Goal: Task Accomplishment & Management: Use online tool/utility

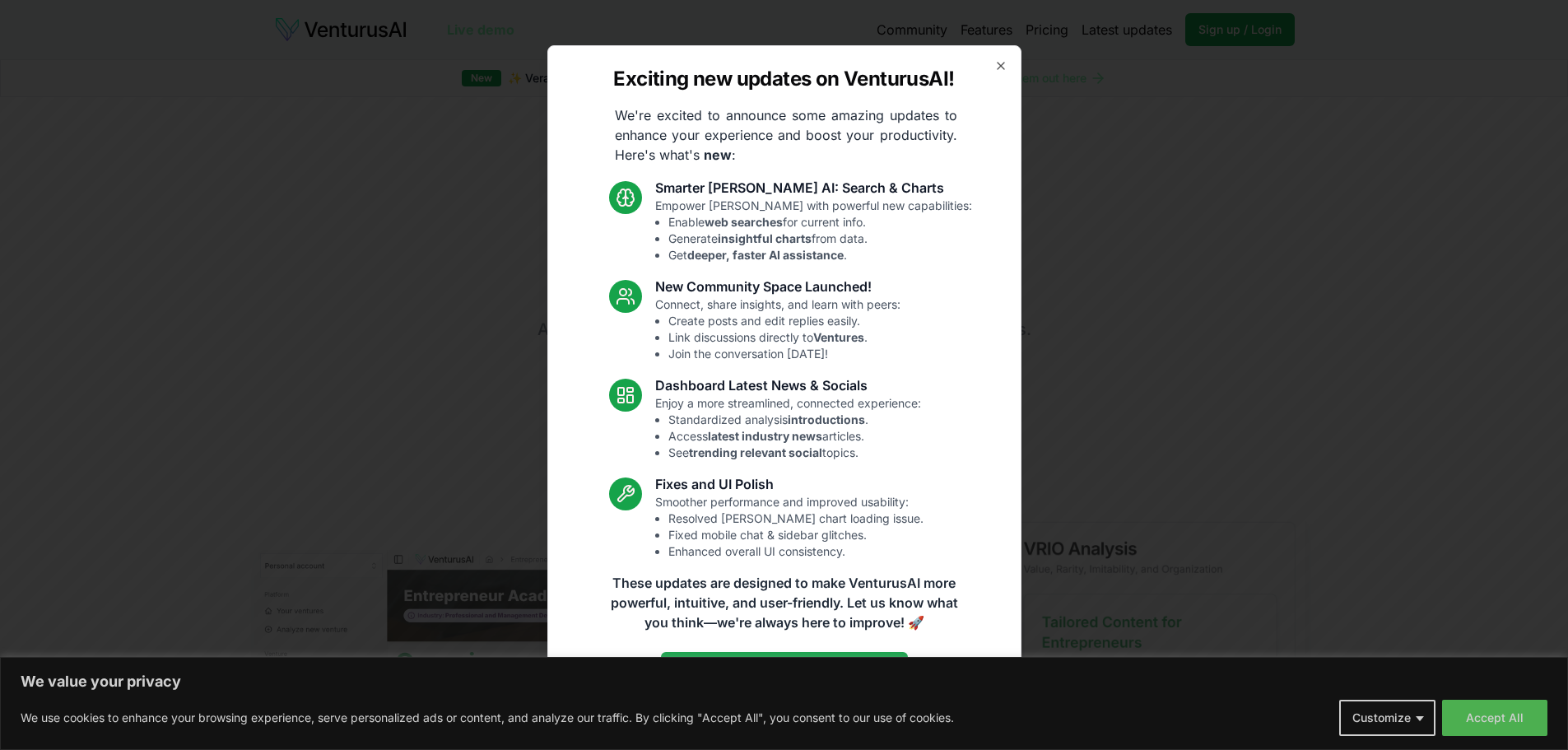
click at [1000, 65] on icon "button" at bounding box center [1001, 66] width 7 height 7
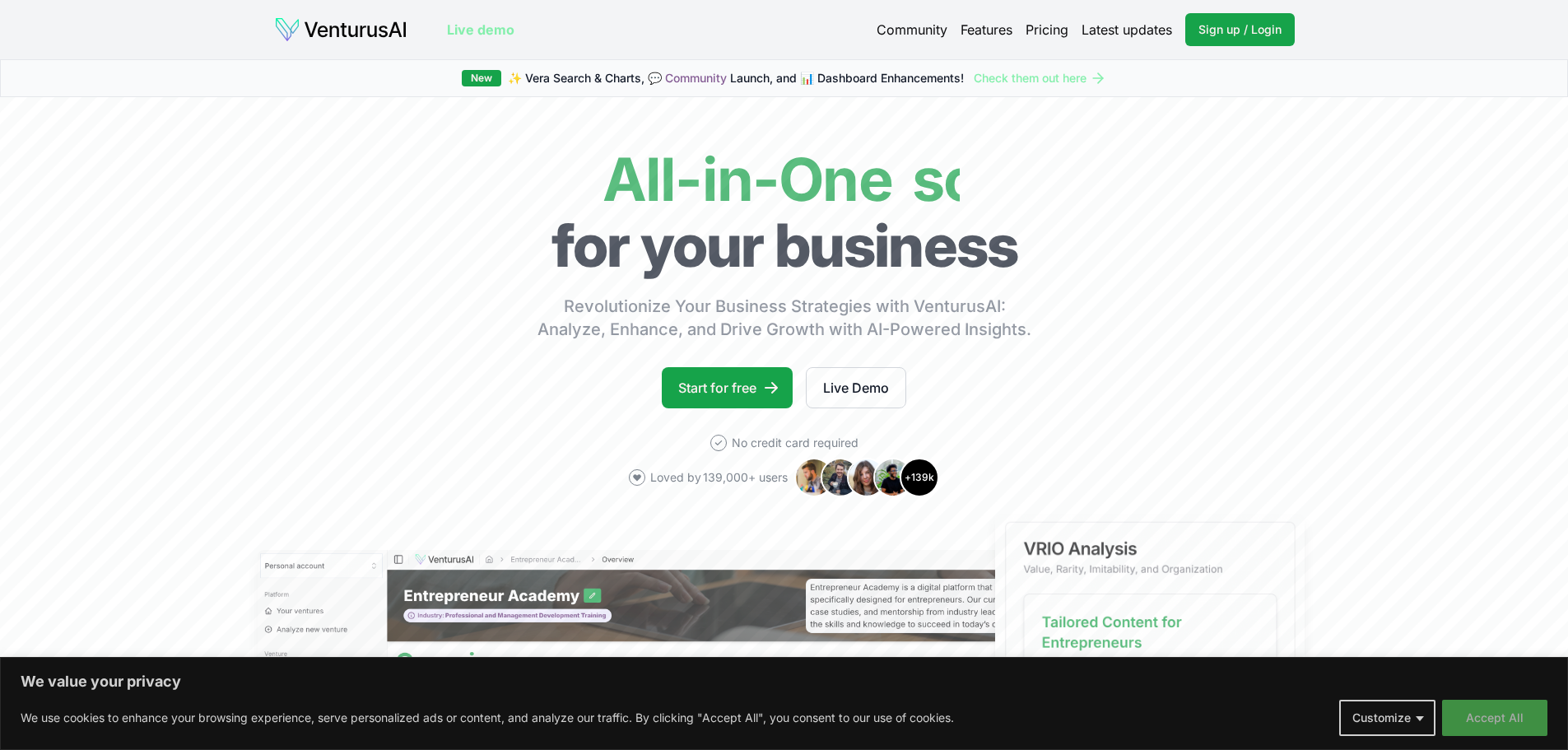
click at [1457, 712] on button "Accept All" at bounding box center [1495, 717] width 105 height 36
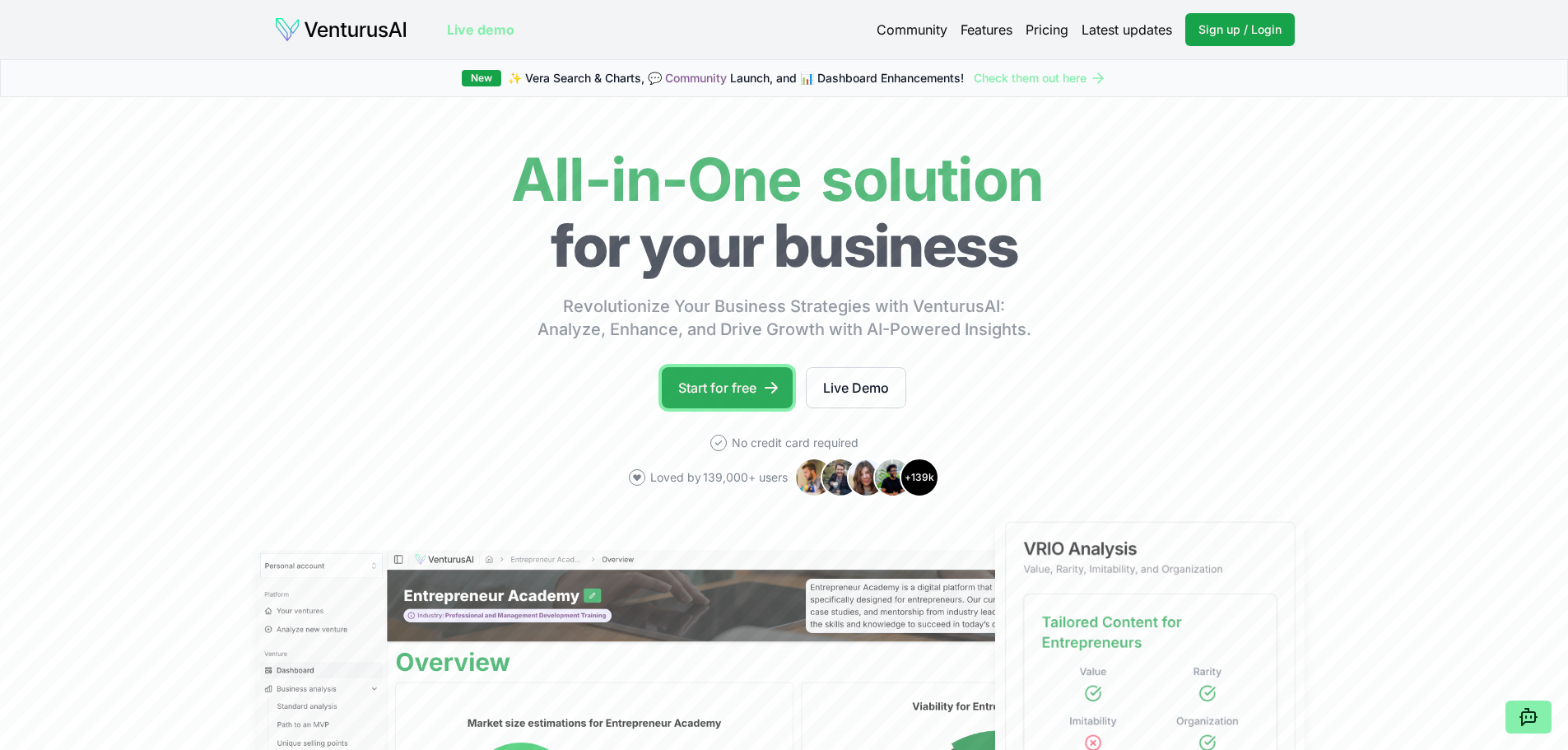
click at [730, 388] on link "Start for free" at bounding box center [726, 387] width 131 height 41
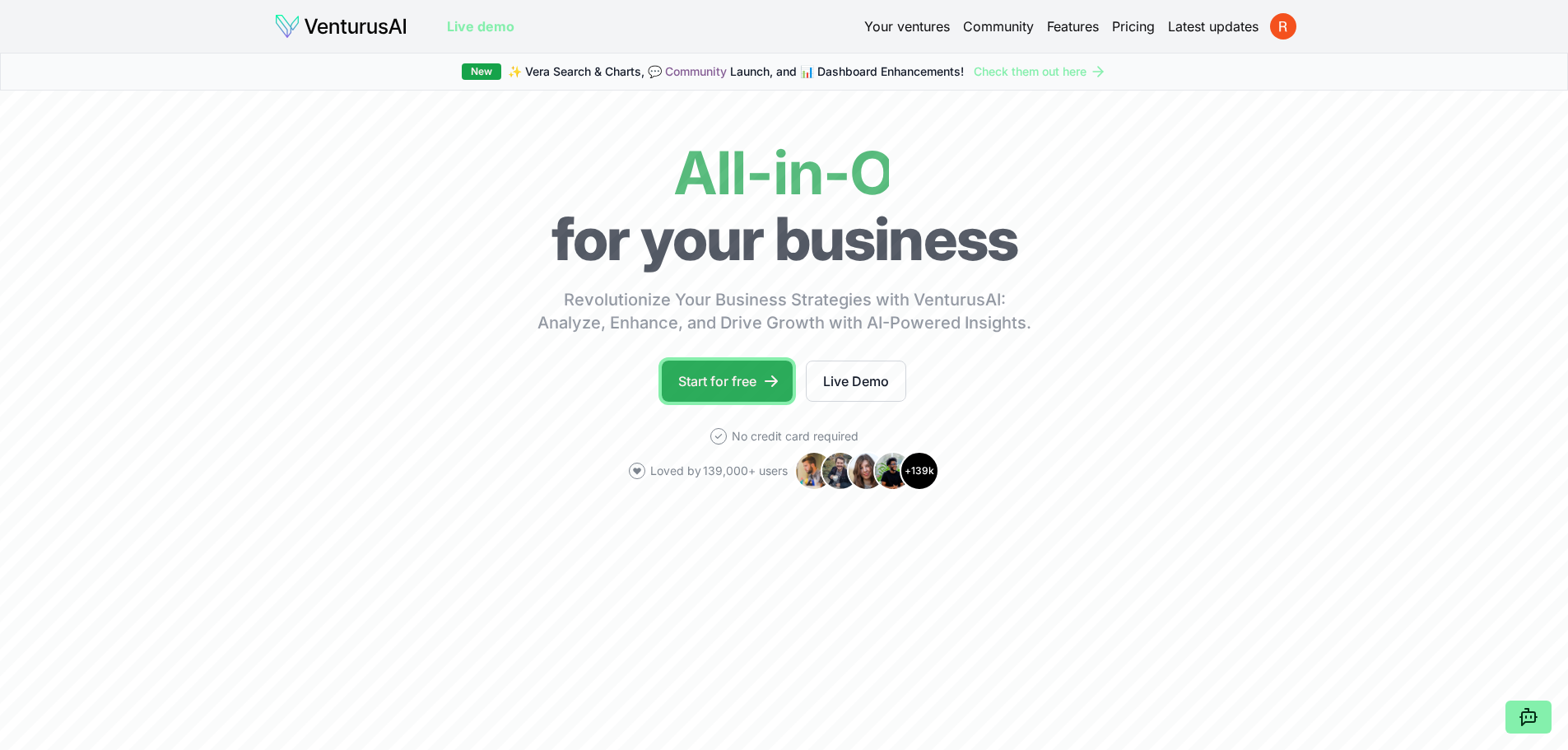
click at [731, 391] on link "Start for free" at bounding box center [726, 380] width 131 height 41
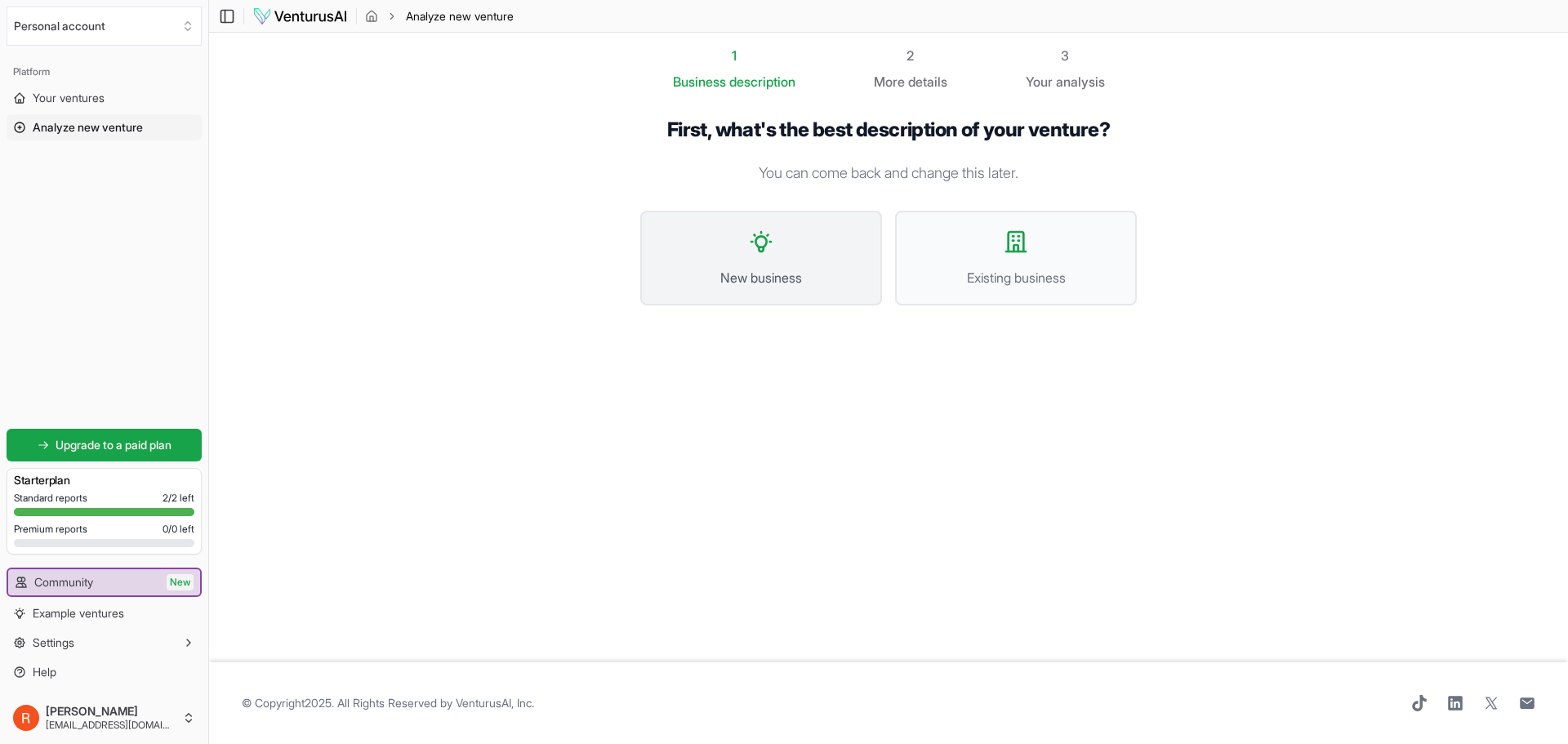
click at [779, 257] on button "New business" at bounding box center [762, 258] width 242 height 94
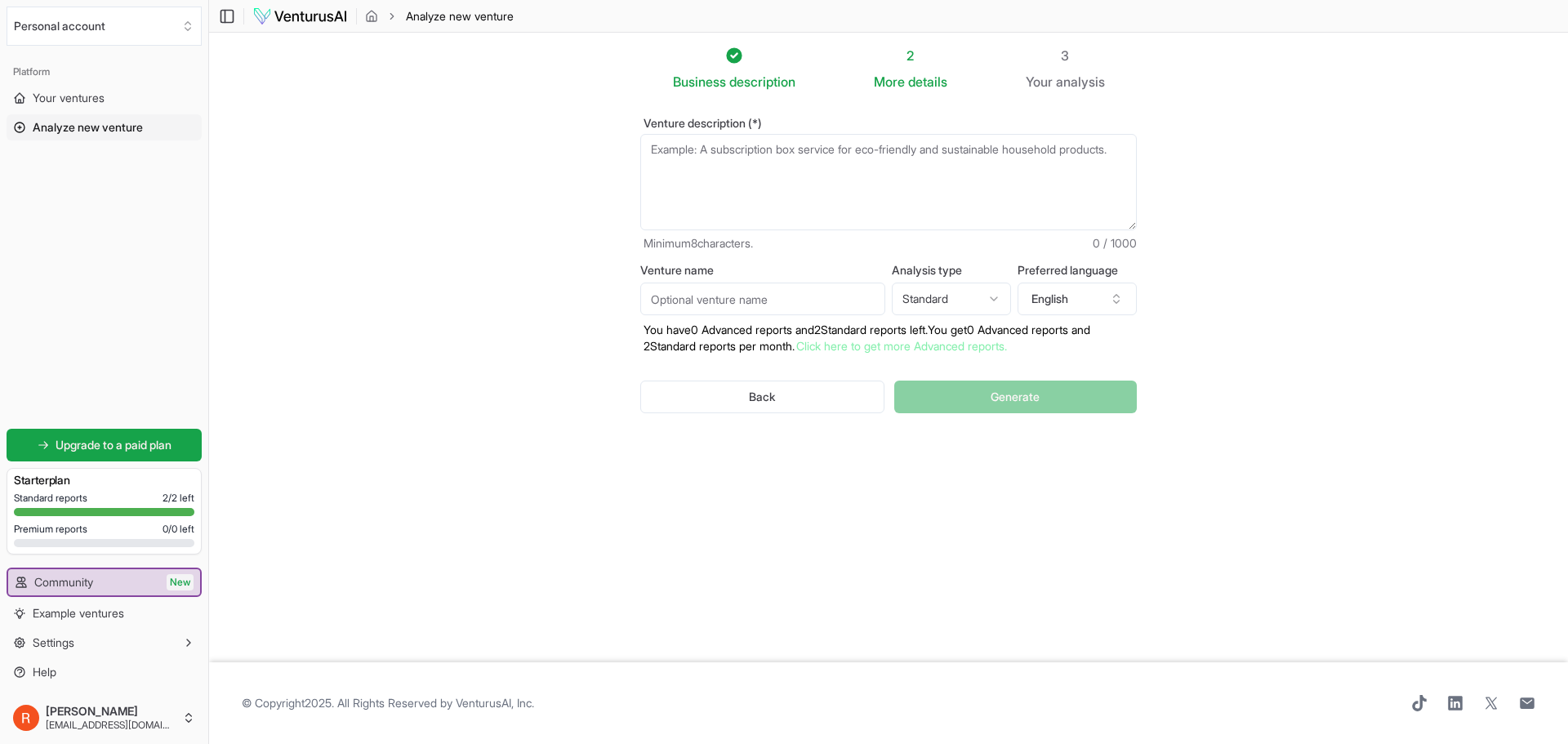
click at [767, 181] on textarea "Venture description (*)" at bounding box center [889, 182] width 497 height 96
type textarea "A e-commerce personalization site for partys (weddings, bachelor's party, bapti…"
click at [843, 291] on input "Venture name" at bounding box center [763, 298] width 245 height 32
click at [936, 304] on html "We value your privacy We use cookies to enhance your browsing experience, serve…" at bounding box center [784, 372] width 1568 height 744
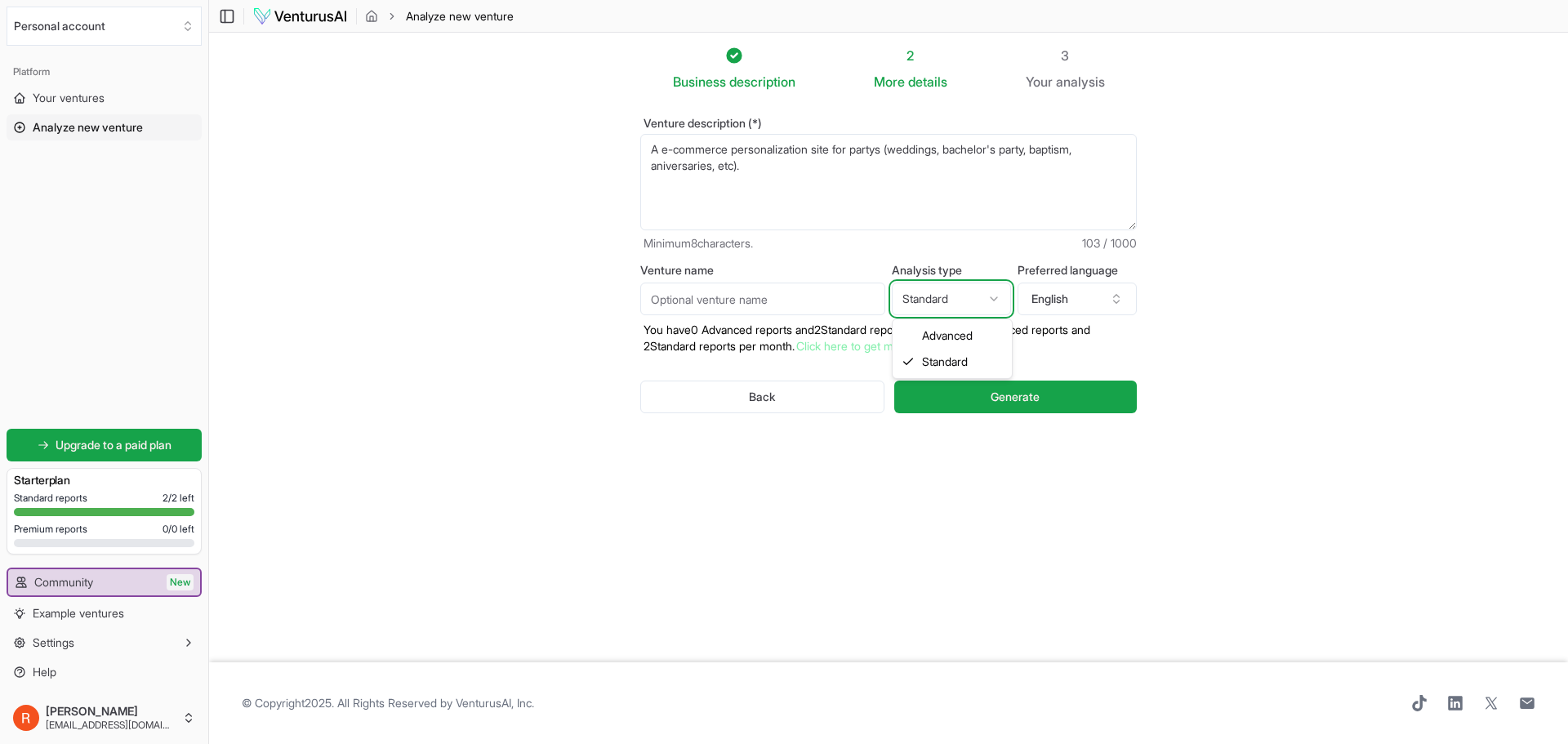
click at [957, 300] on html "We value your privacy We use cookies to enhance your browsing experience, serve…" at bounding box center [784, 372] width 1568 height 744
click at [963, 300] on html "We value your privacy We use cookies to enhance your browsing experience, serve…" at bounding box center [784, 372] width 1568 height 744
select select "advanced"
click at [1065, 304] on button "English" at bounding box center [1077, 298] width 119 height 32
type input "Port"
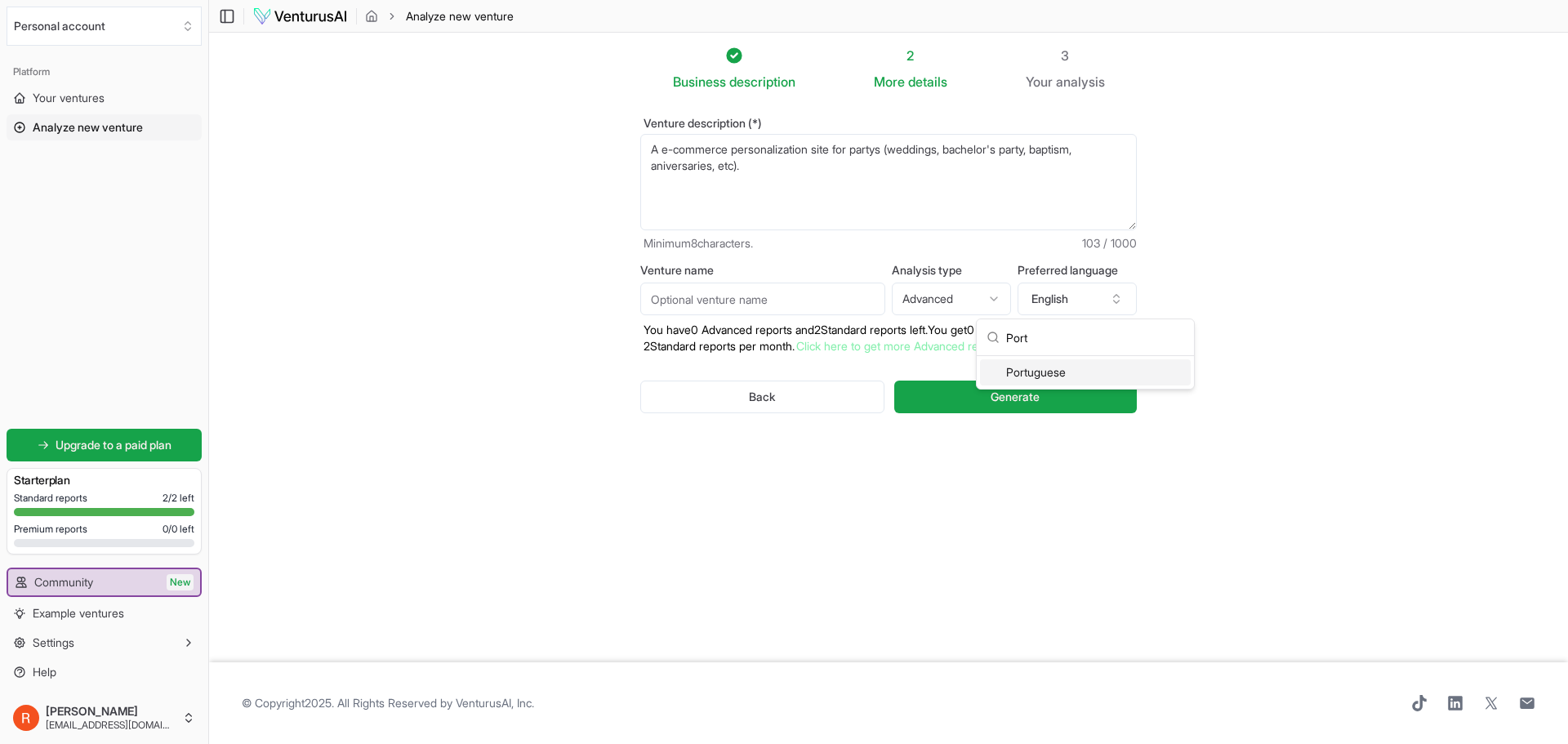
click at [1032, 375] on div "Portuguese" at bounding box center [1085, 372] width 211 height 26
click at [1021, 398] on span "Generate" at bounding box center [1015, 397] width 49 height 17
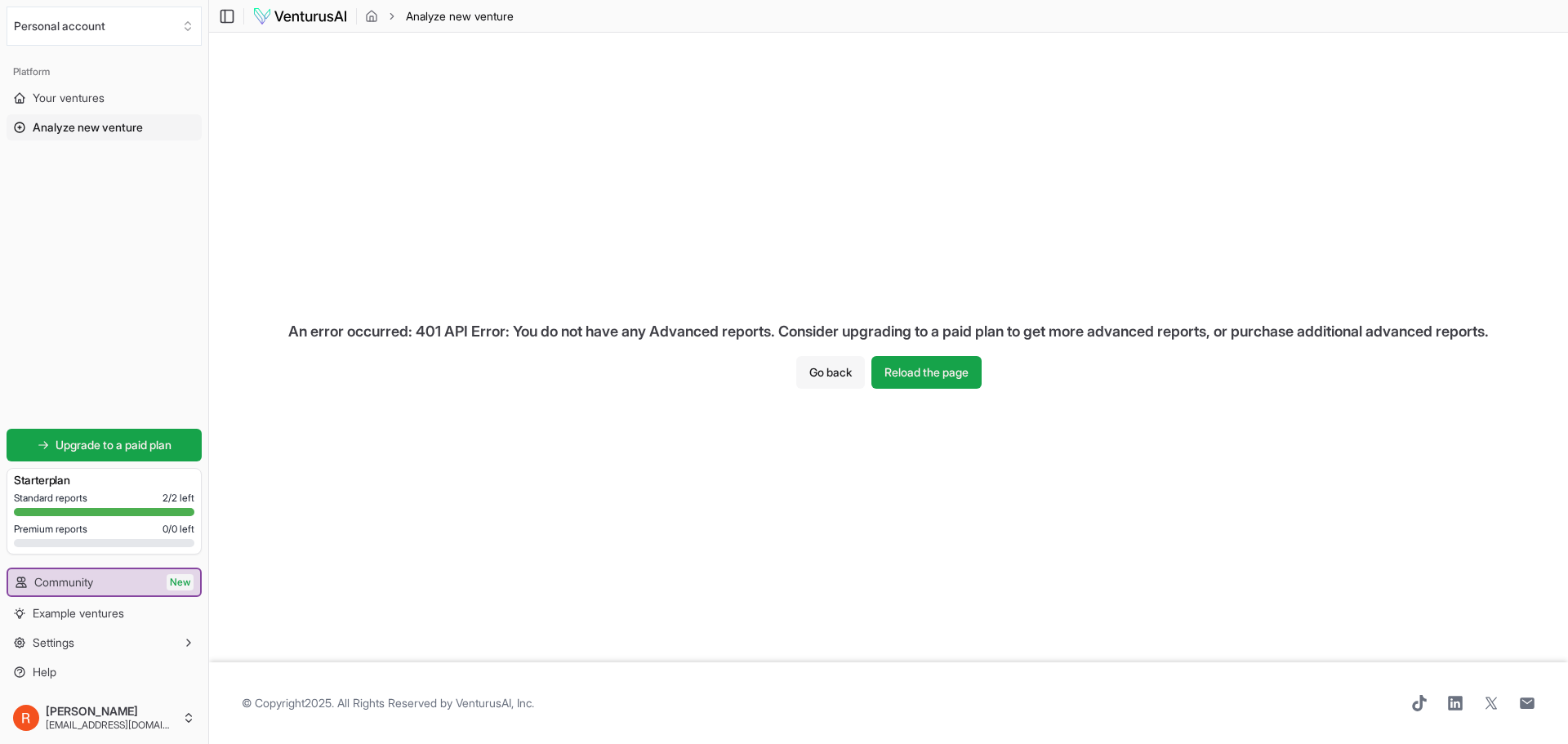
click at [852, 368] on button "Go back" at bounding box center [830, 372] width 69 height 32
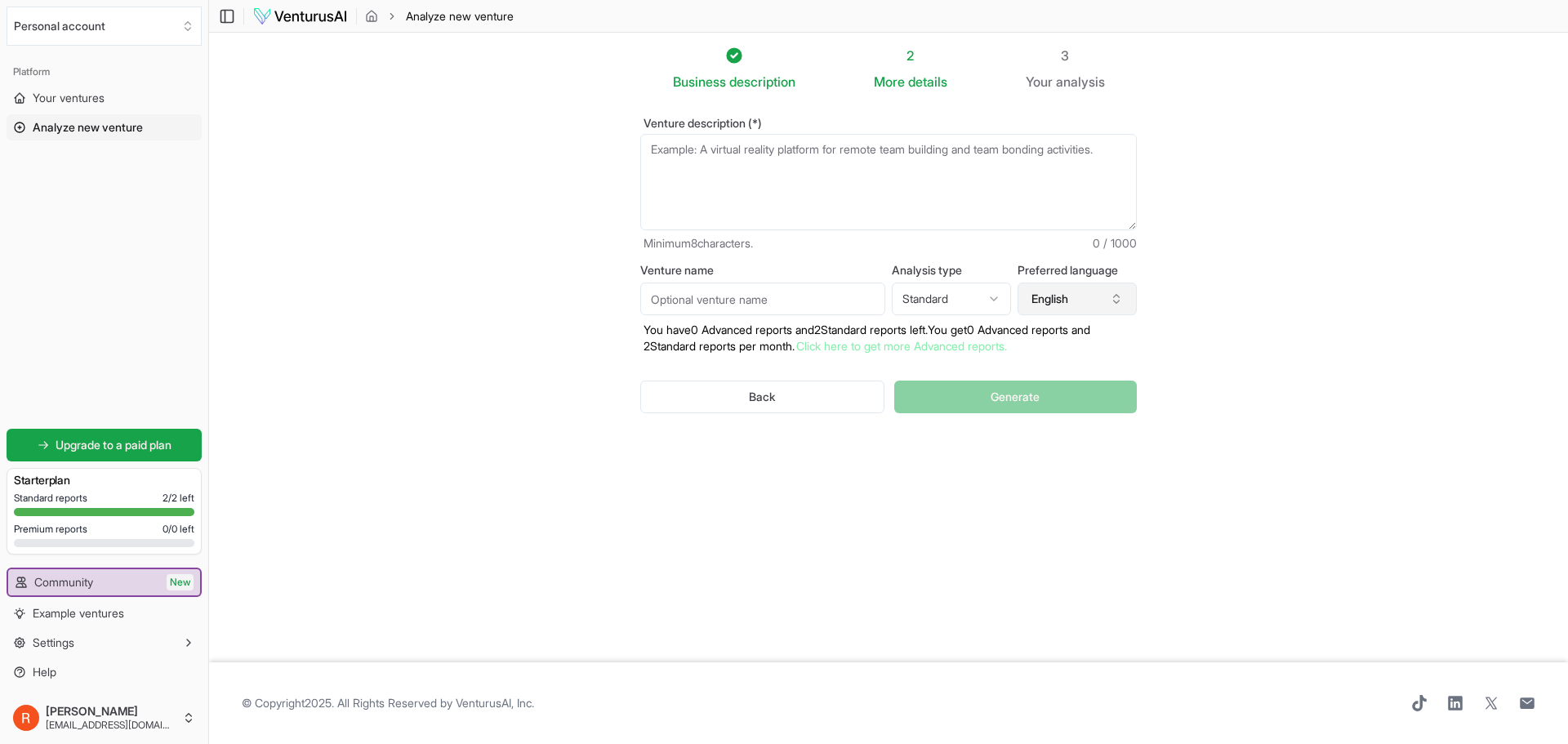
click at [1113, 293] on icon "button" at bounding box center [1117, 299] width 13 height 13
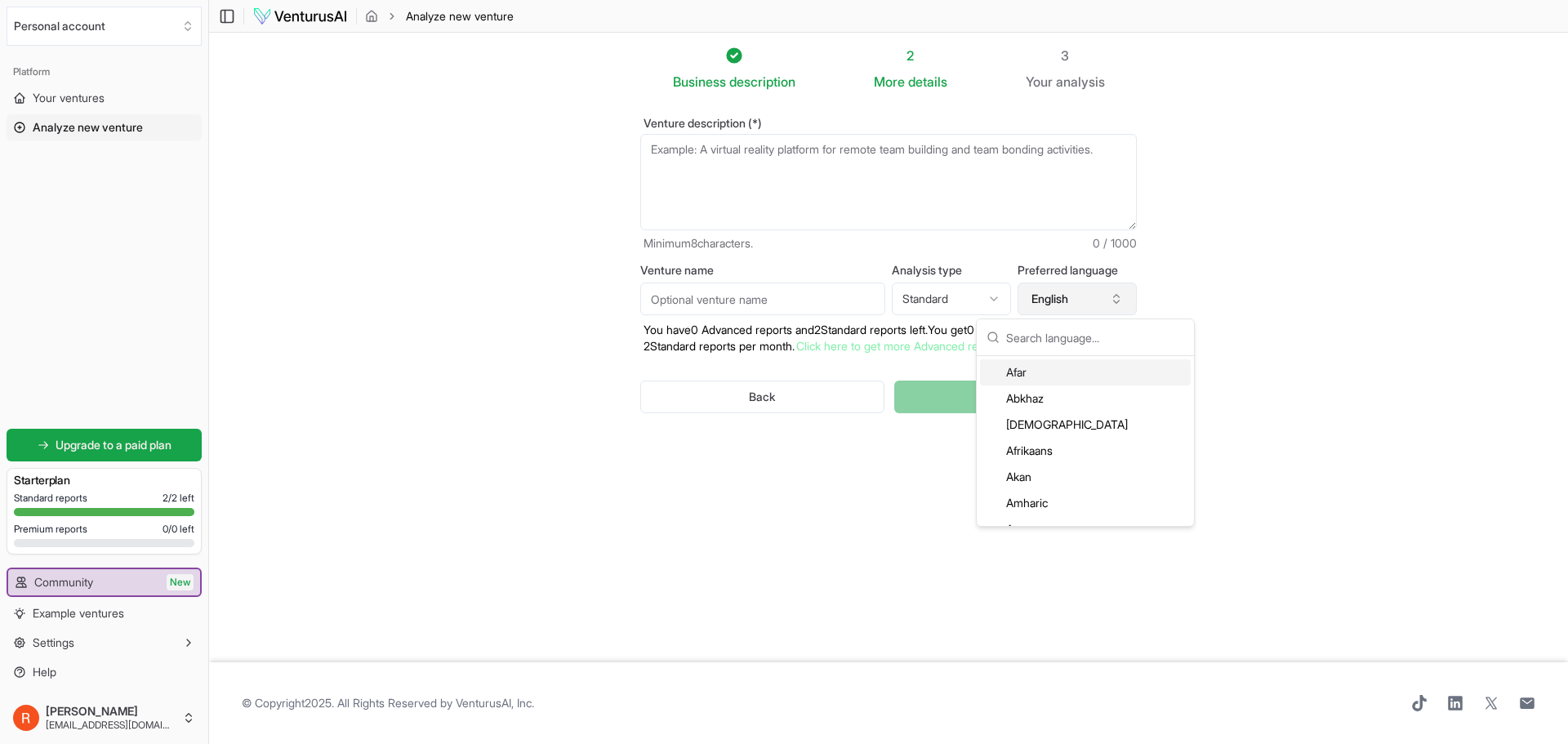
click at [1083, 297] on button "English" at bounding box center [1077, 298] width 119 height 32
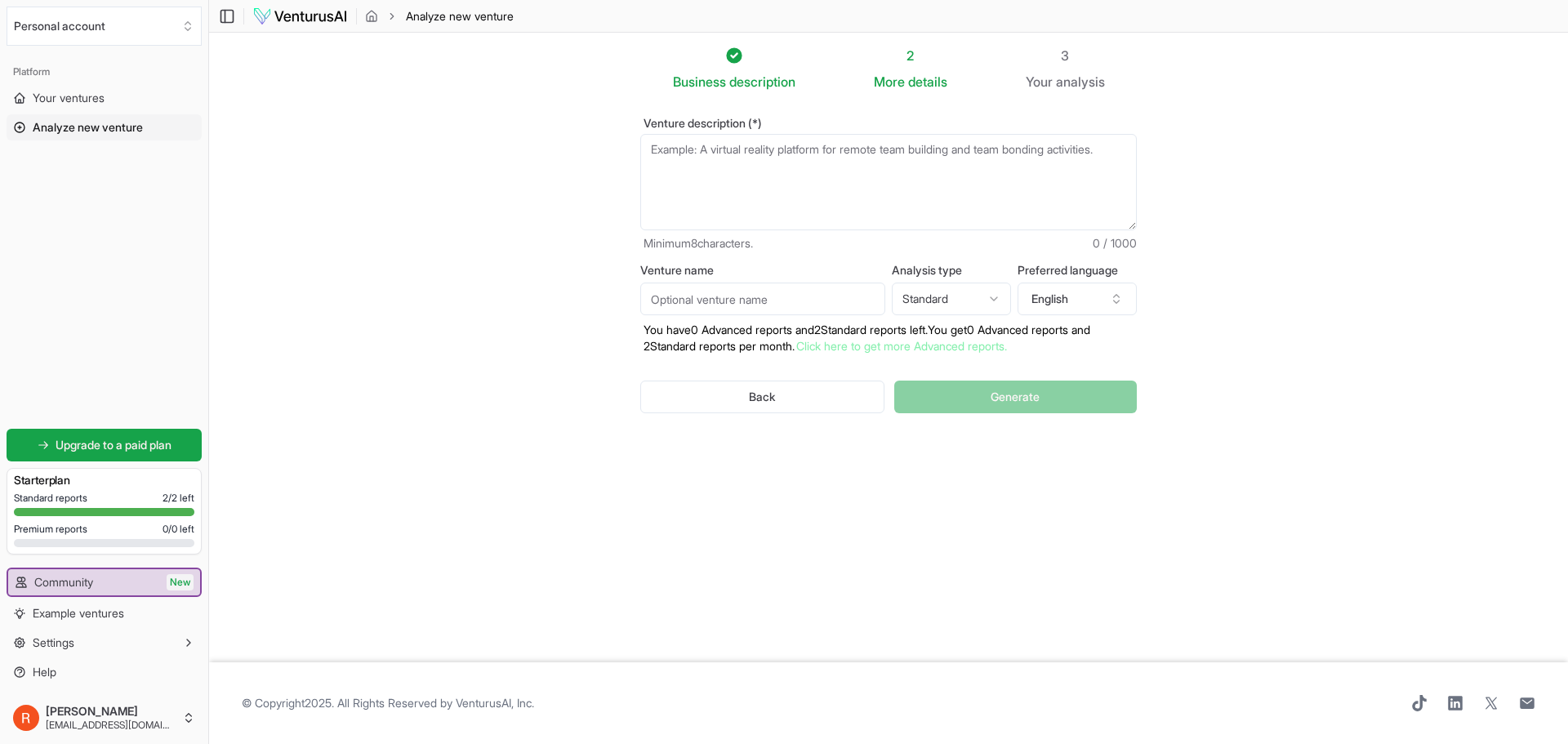
click at [952, 391] on div "Back Generate" at bounding box center [889, 396] width 497 height 85
click at [816, 149] on textarea "Venture description (*)" at bounding box center [889, 182] width 497 height 96
paste textarea "Negócio online de venda automatizada de brindes promocionais em regime de drops…"
type textarea "Negócio online de venda automatizada de brindes promocionais em regime de drops…"
paste textarea "Online business selling promotional gifts through an automated dropshipping mod…"
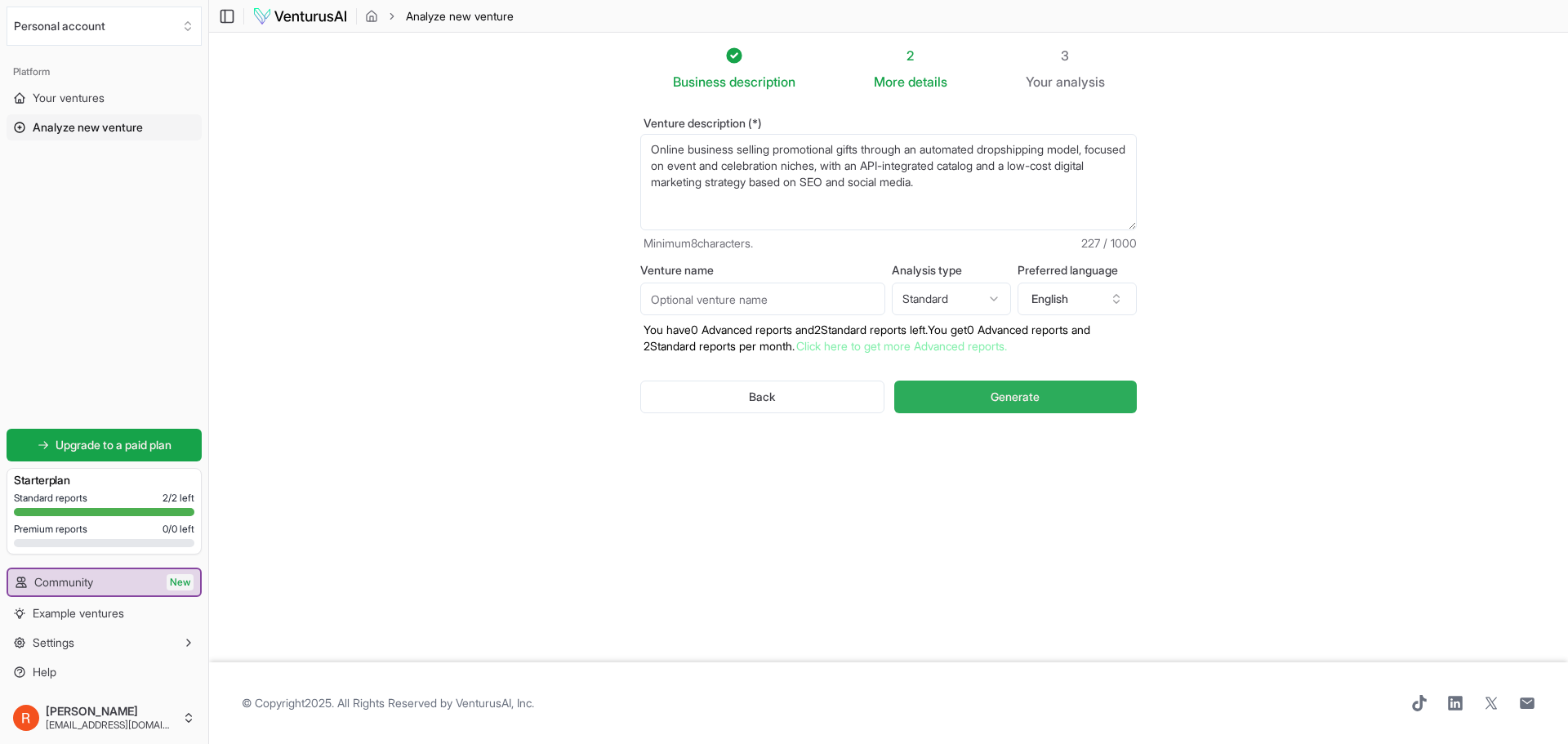
type textarea "Online business selling promotional gifts through an automated dropshipping mod…"
click at [995, 395] on span "Generate" at bounding box center [1015, 397] width 49 height 17
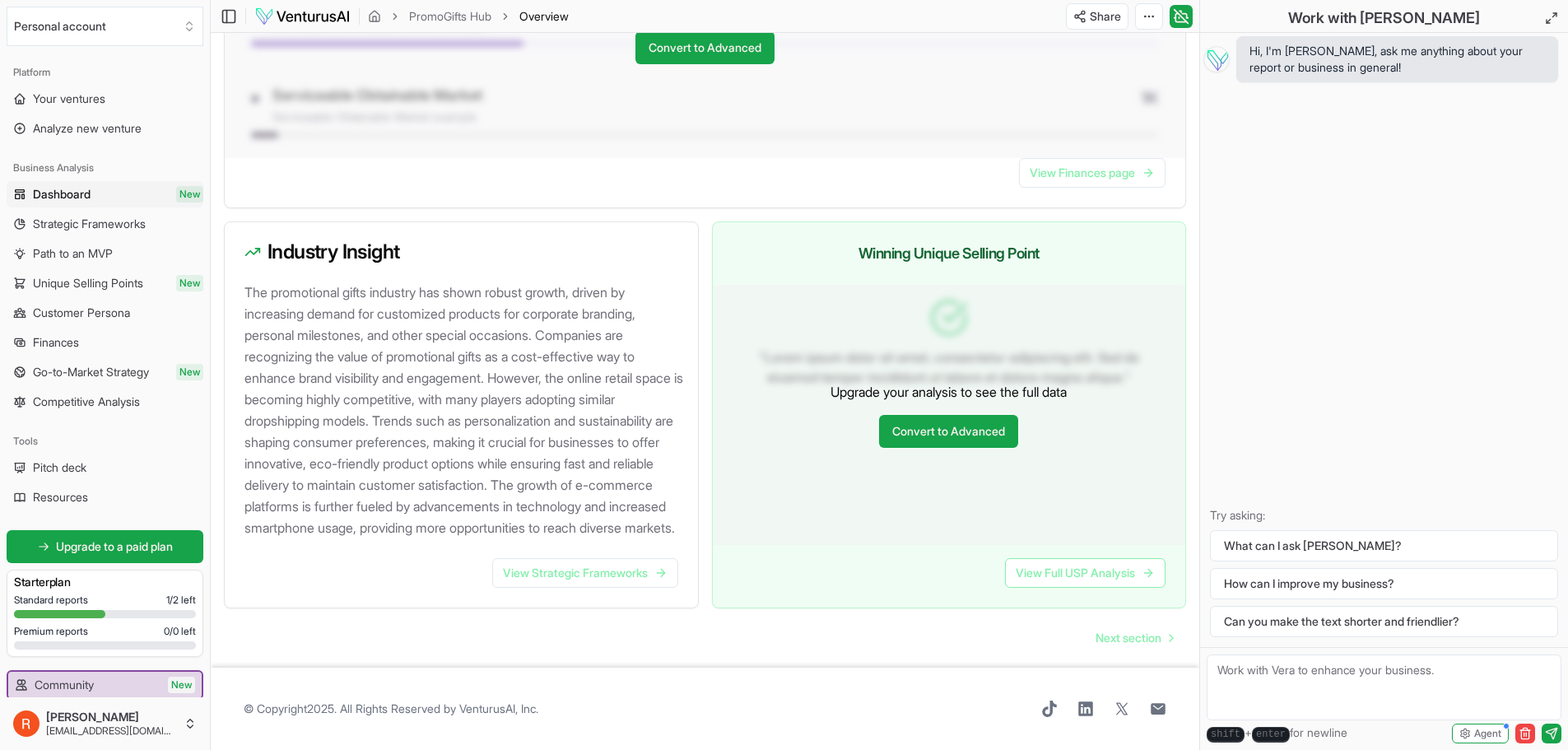
scroll to position [1532, 0]
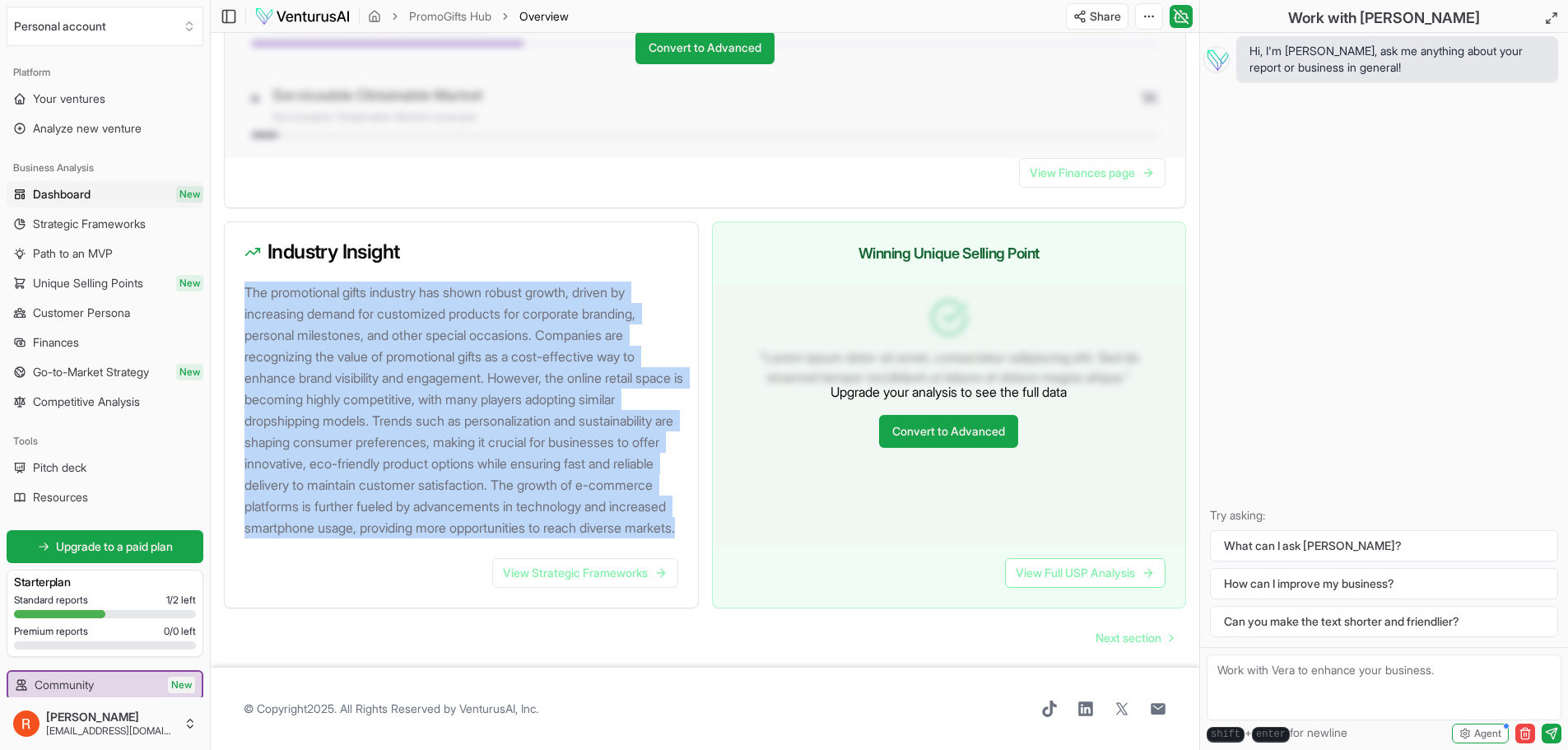
drag, startPoint x: 248, startPoint y: 271, endPoint x: 626, endPoint y: 547, distance: 468.0
click at [626, 547] on div "The promotional gifts industry has shown robust growth, driven by increasing de…" at bounding box center [460, 420] width 473 height 277
click at [626, 543] on div "The promotional gifts industry has shown robust growth, driven by increasing de…" at bounding box center [460, 420] width 473 height 277
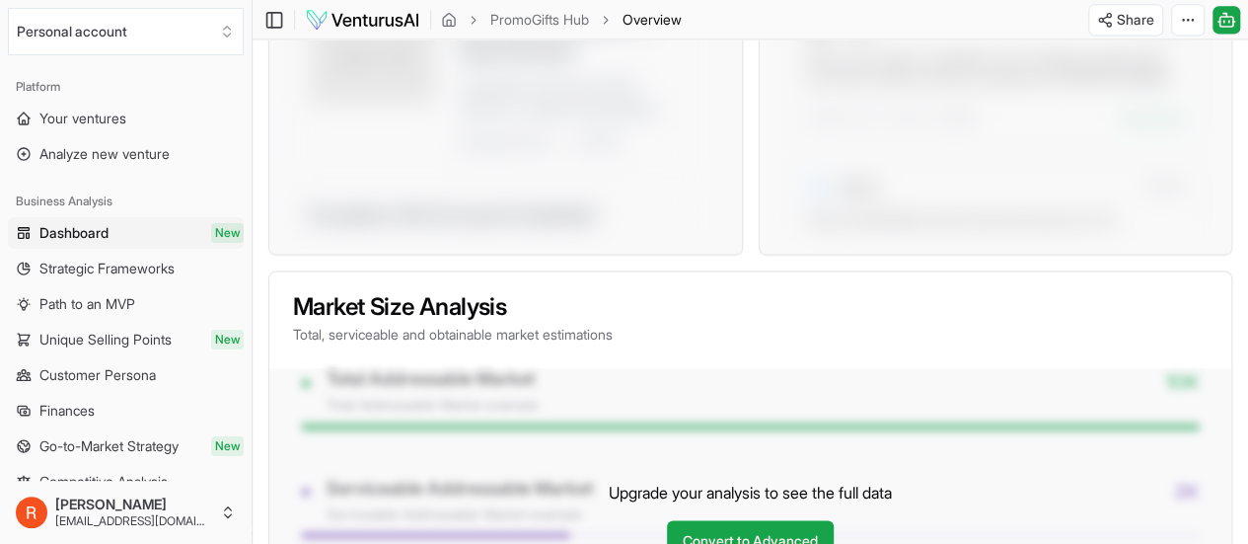
scroll to position [1255, 0]
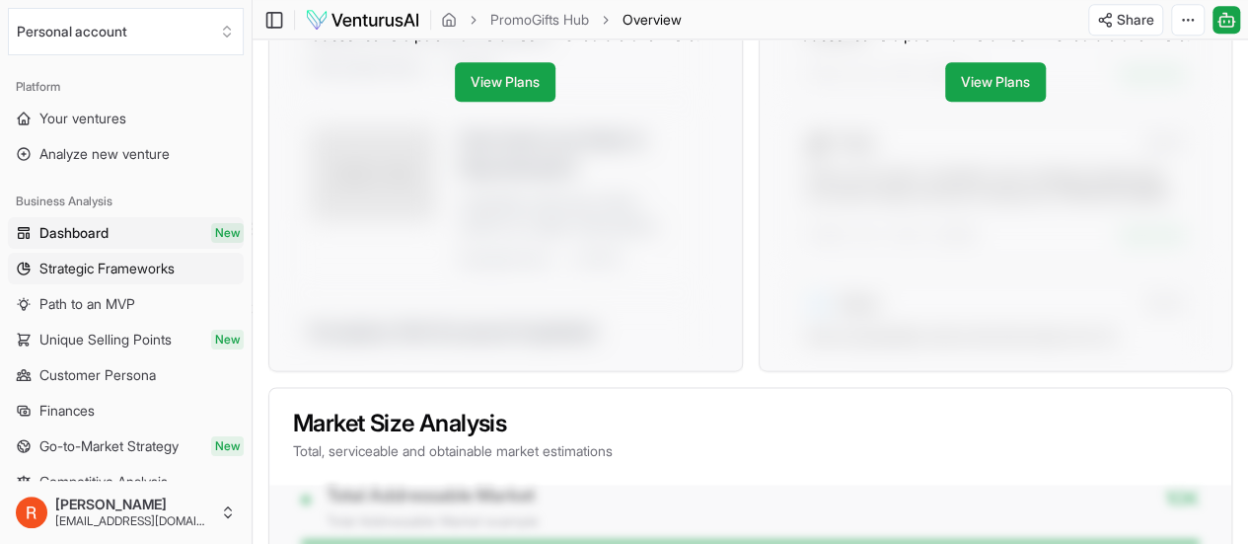
click at [112, 273] on span "Strategic Frameworks" at bounding box center [106, 268] width 135 height 20
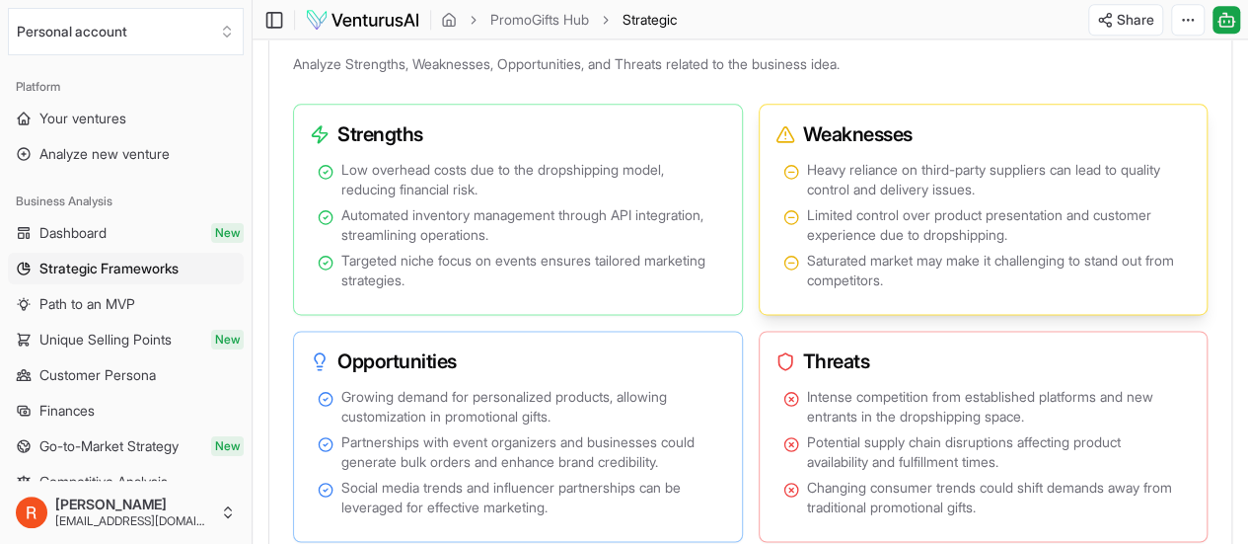
scroll to position [1283, 0]
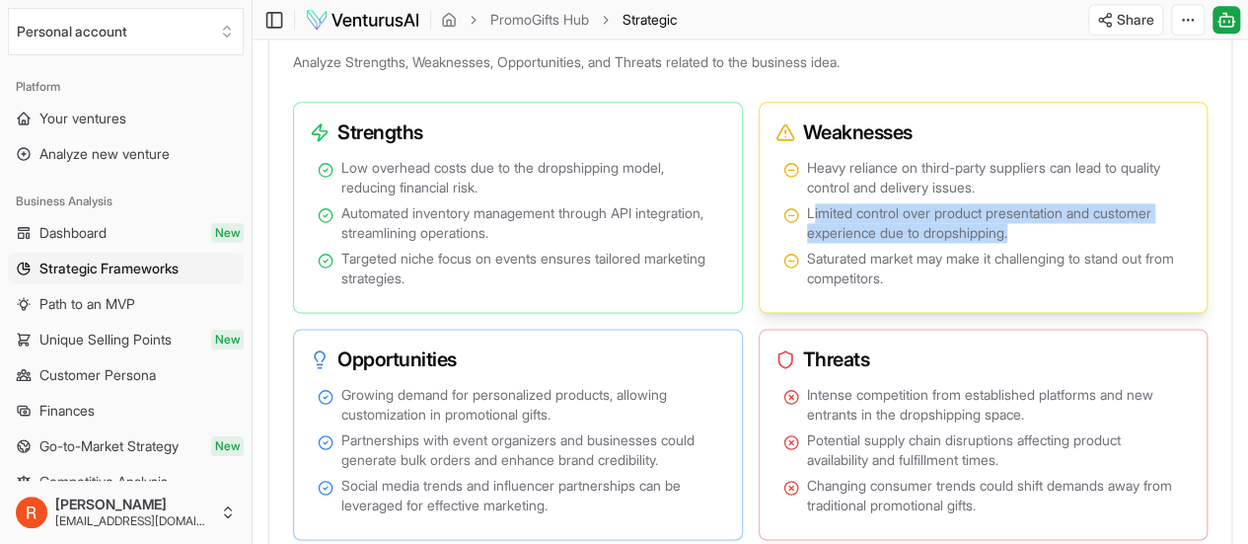
drag, startPoint x: 821, startPoint y: 244, endPoint x: 1040, endPoint y: 267, distance: 220.3
click at [1040, 243] on span "Limited control over product presentation and customer experience due to dropsh…" at bounding box center [995, 222] width 377 height 39
click at [1020, 243] on span "Limited control over product presentation and customer experience due to dropsh…" at bounding box center [995, 222] width 377 height 39
click at [1025, 243] on span "Limited control over product presentation and customer experience due to dropsh…" at bounding box center [995, 222] width 377 height 39
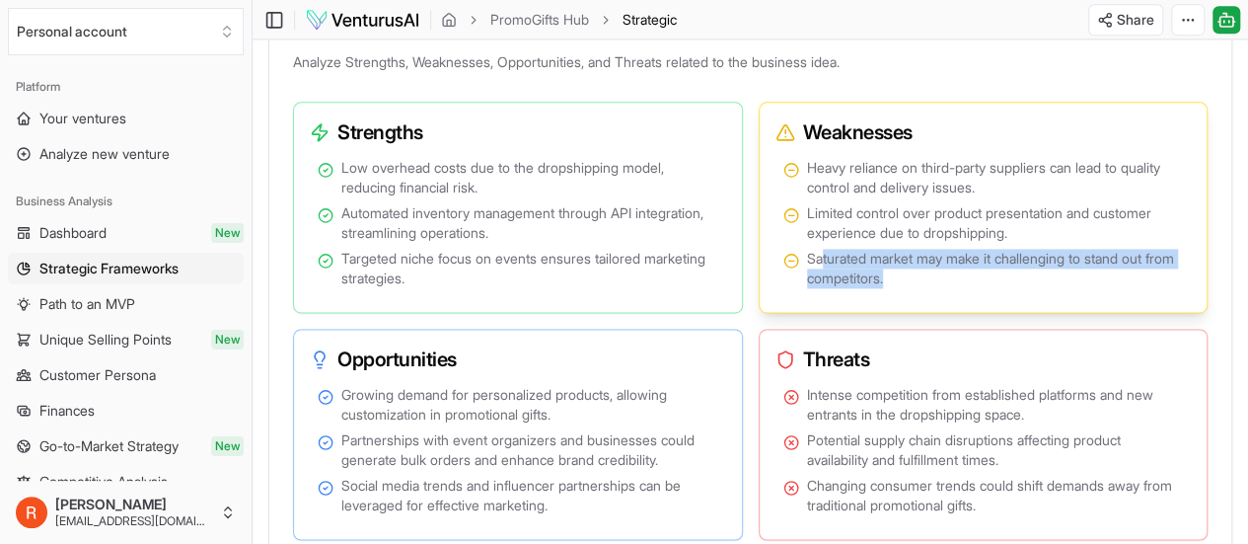
drag, startPoint x: 823, startPoint y: 284, endPoint x: 974, endPoint y: 305, distance: 152.4
click at [974, 288] on span "Saturated market may make it challenging to stand out from competitors." at bounding box center [995, 268] width 377 height 39
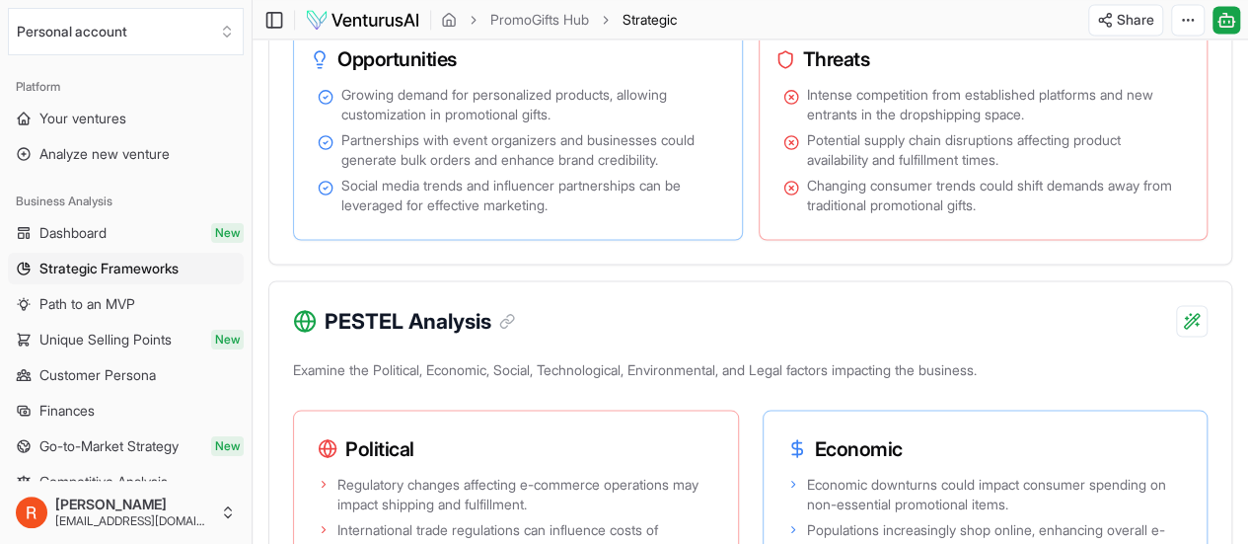
scroll to position [1480, 0]
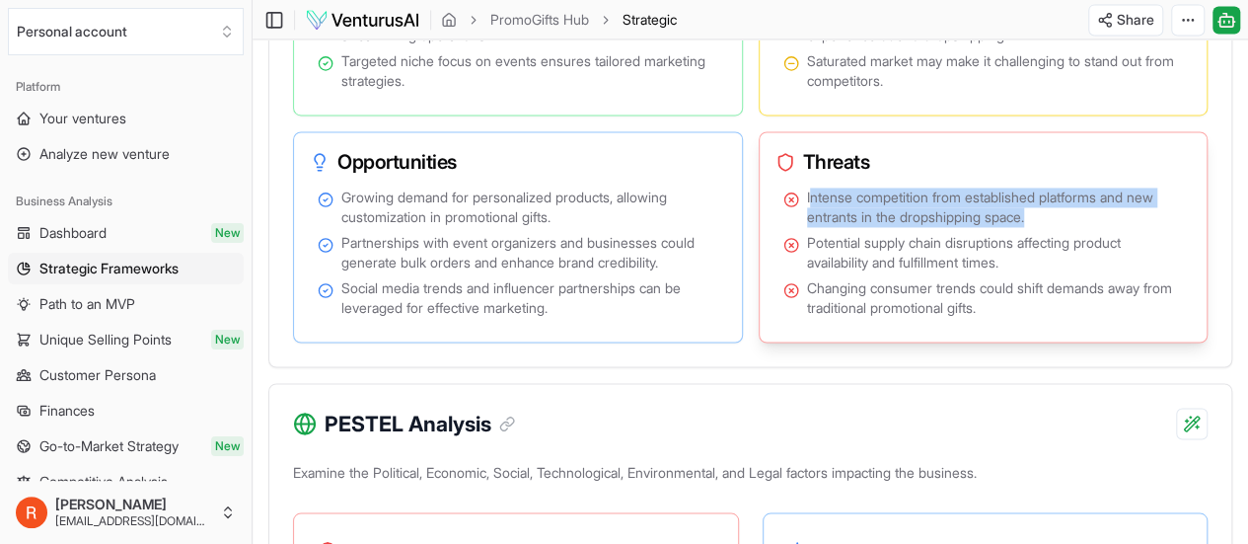
drag, startPoint x: 823, startPoint y: 232, endPoint x: 1073, endPoint y: 248, distance: 251.1
click at [1073, 227] on span "Intense competition from established platforms and new entrants in the dropship…" at bounding box center [995, 206] width 377 height 39
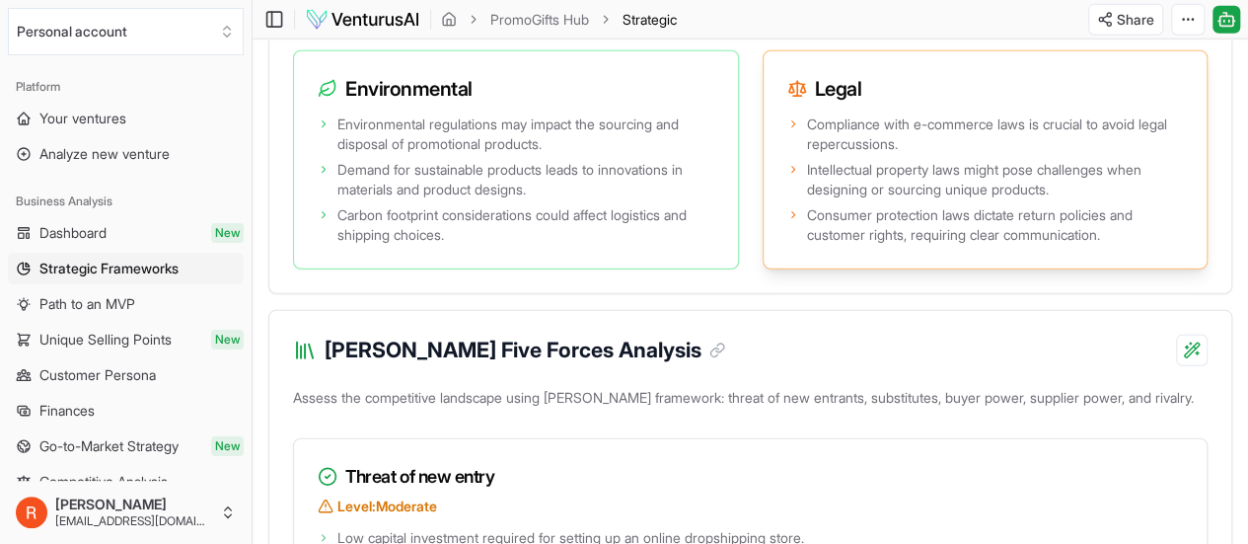
scroll to position [2565, 0]
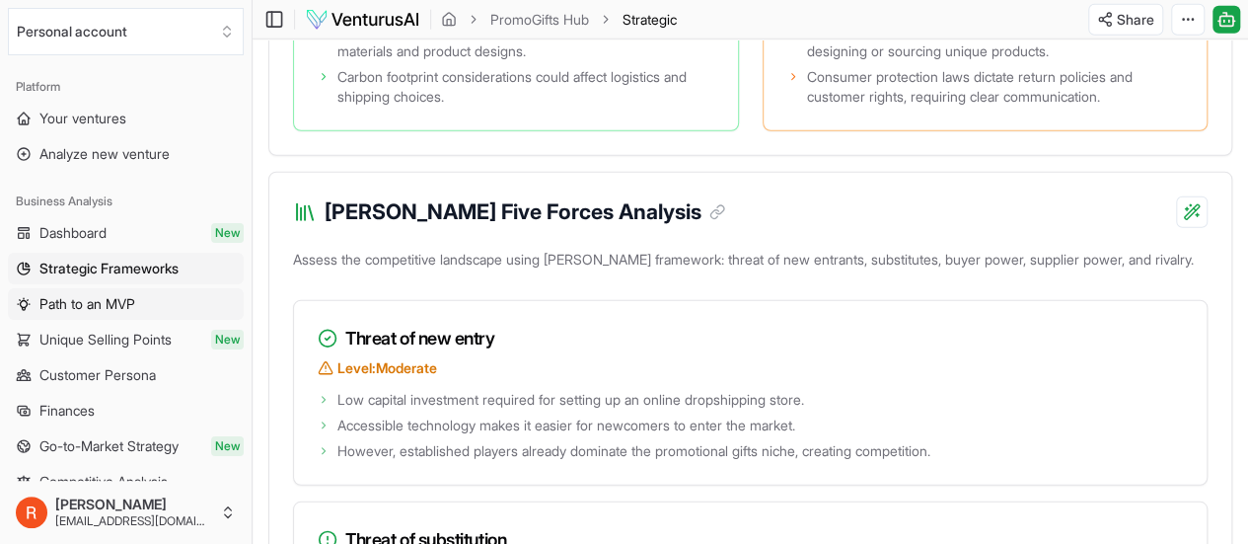
click at [107, 303] on span "Path to an MVP" at bounding box center [87, 304] width 96 height 20
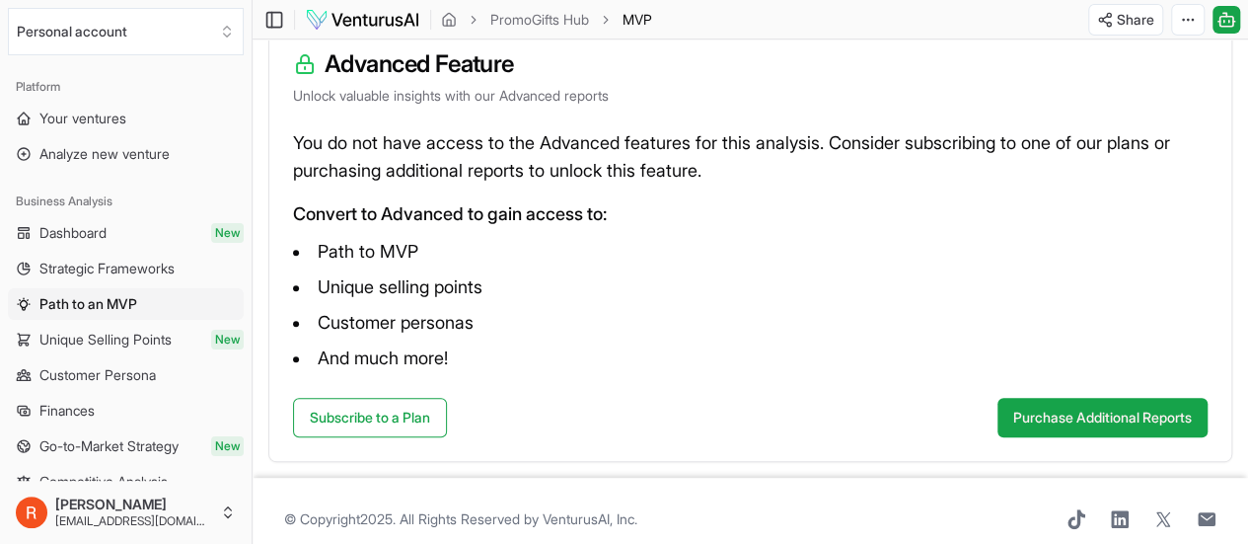
scroll to position [296, 0]
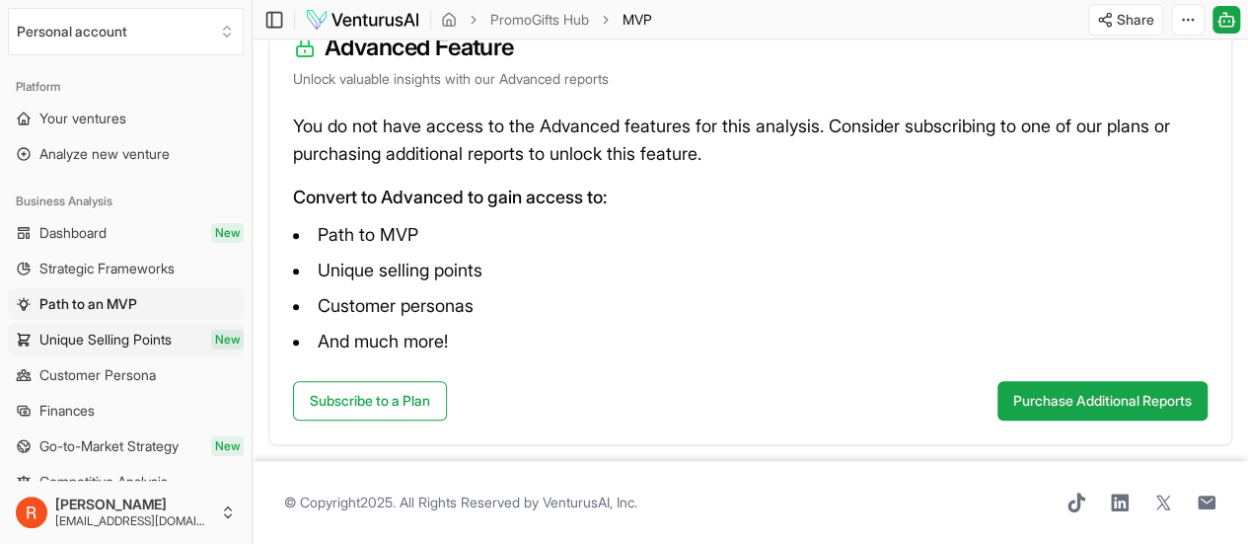
click at [105, 332] on span "Unique Selling Points" at bounding box center [105, 340] width 132 height 20
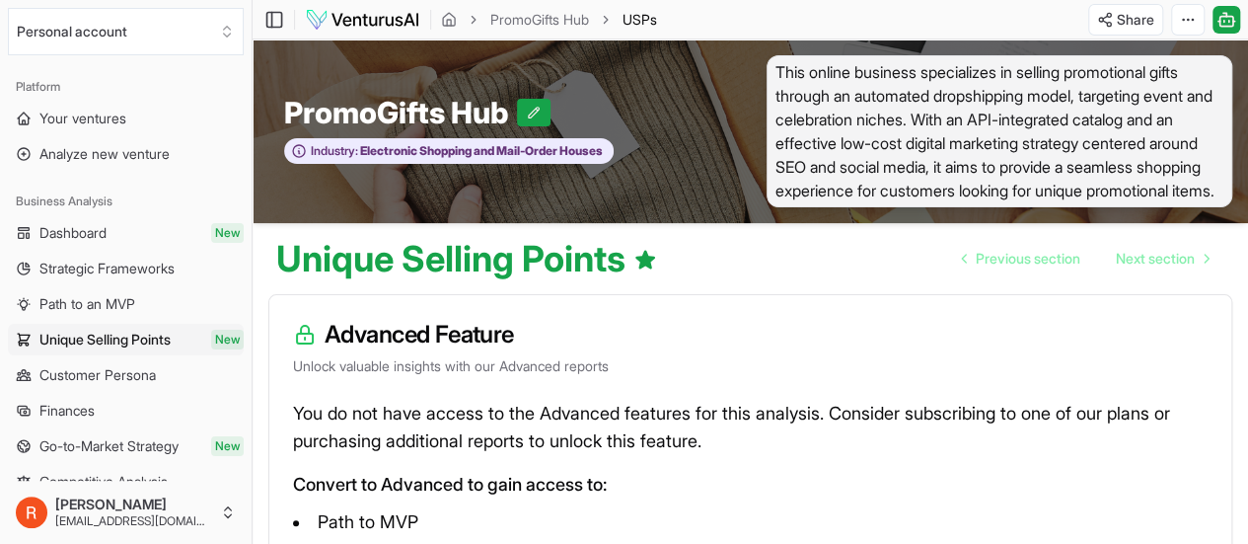
scroll to position [197, 0]
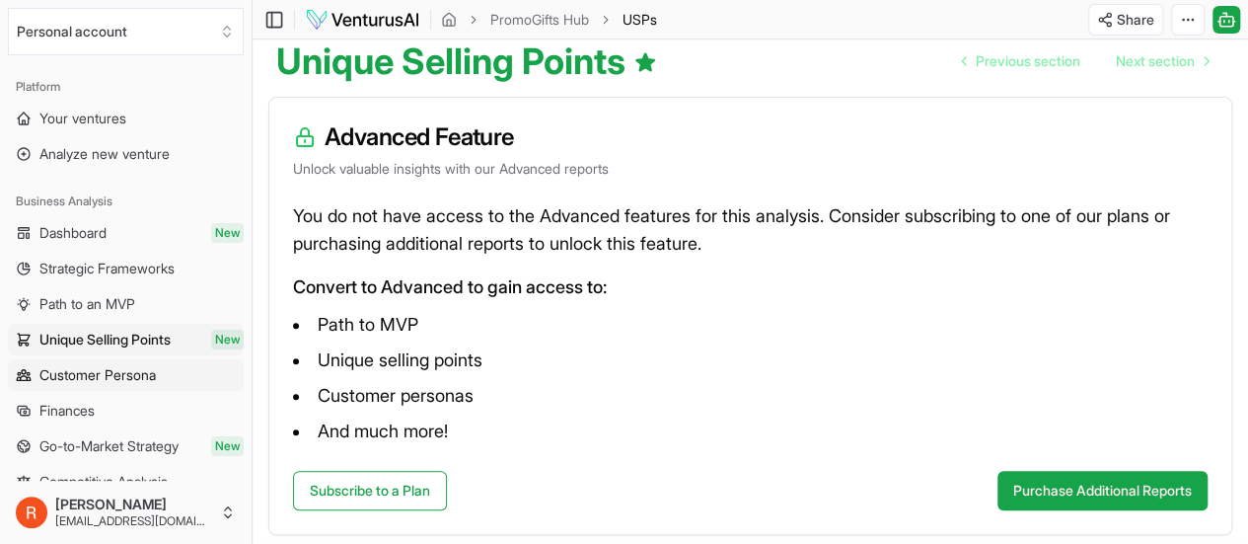
click at [144, 384] on link "Customer Persona" at bounding box center [126, 375] width 236 height 32
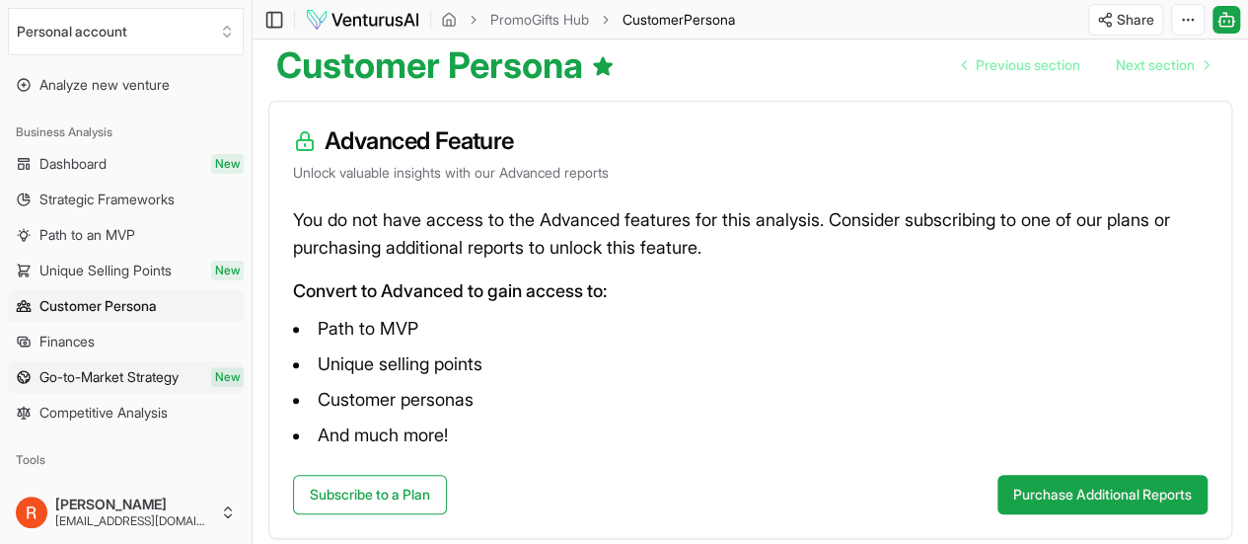
scroll to position [99, 0]
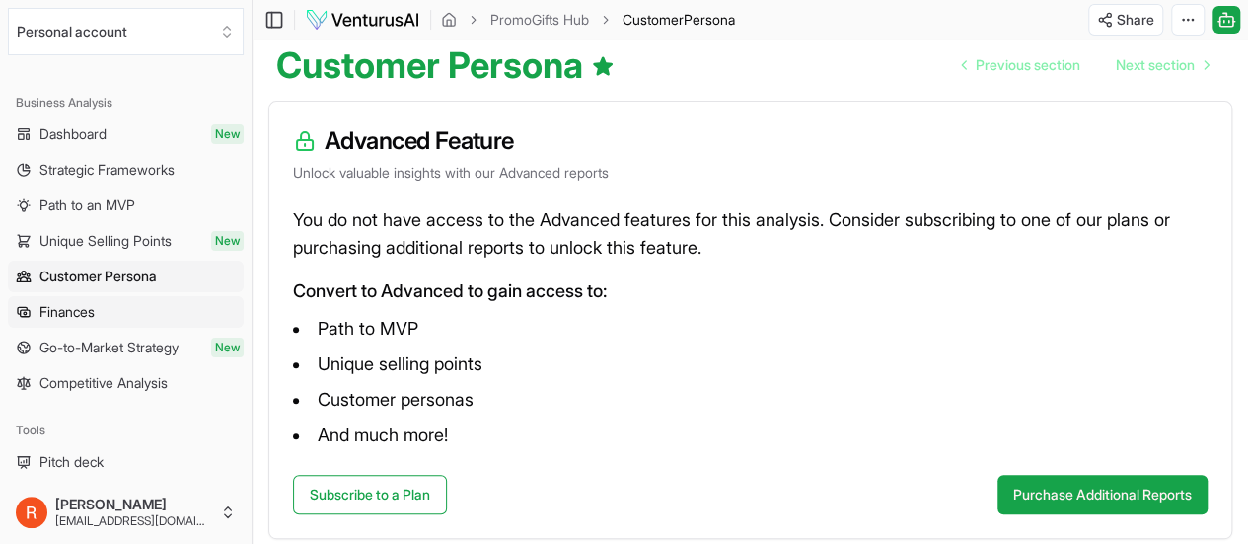
click at [87, 323] on link "Finances" at bounding box center [126, 312] width 236 height 32
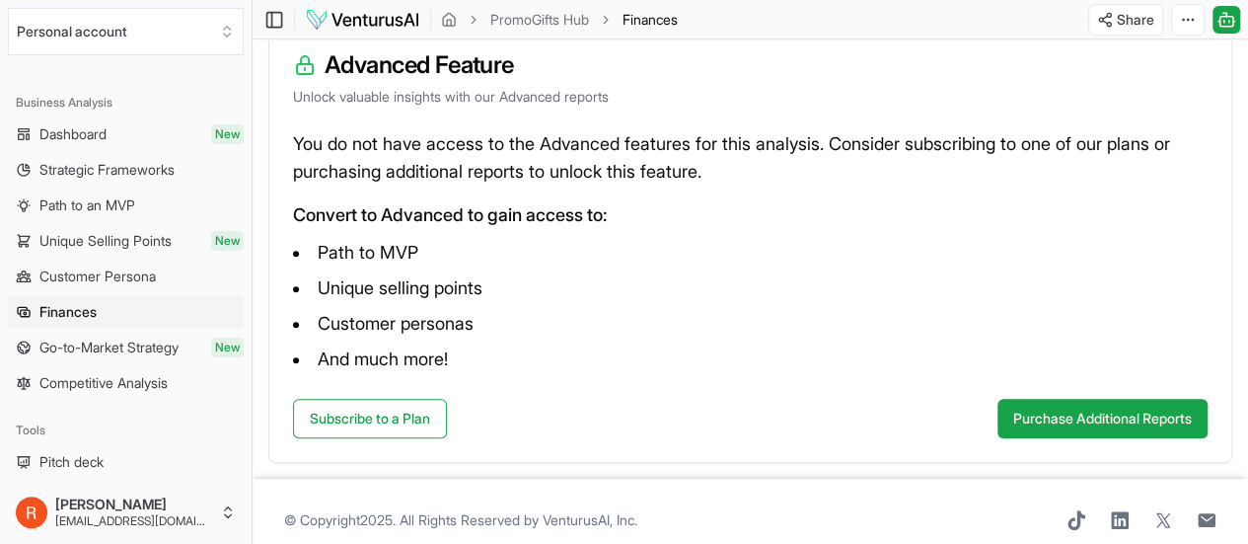
scroll to position [309, 0]
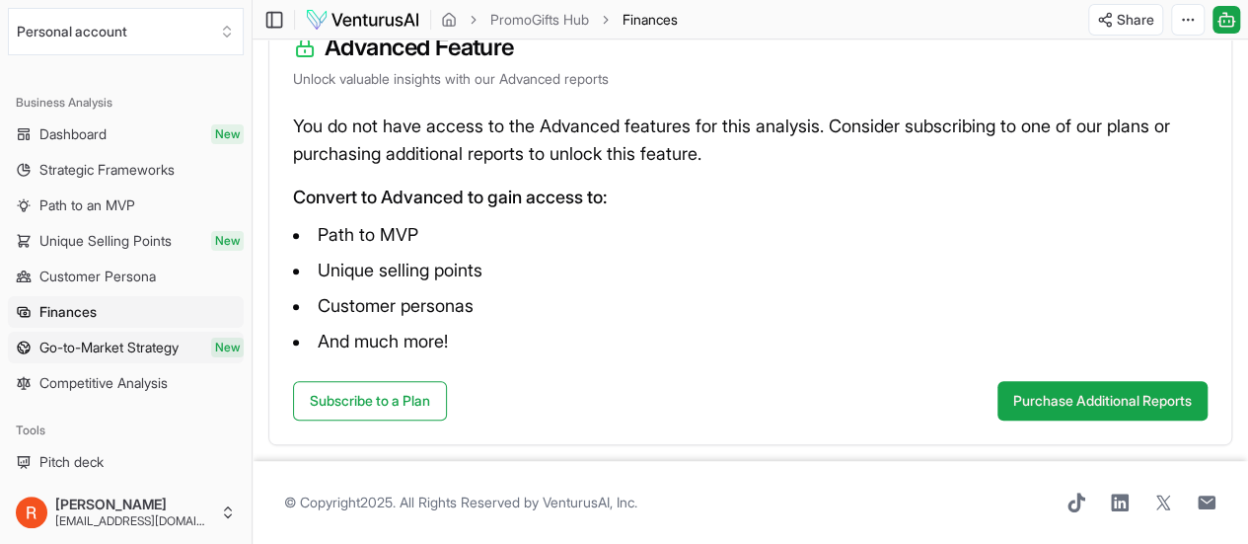
click at [96, 340] on span "Go-to-Market Strategy" at bounding box center [108, 347] width 139 height 20
click at [77, 400] on div "Business Analysis Dashboard New Strategic Frameworks Path to an MVP Unique Sell…" at bounding box center [126, 243] width 252 height 328
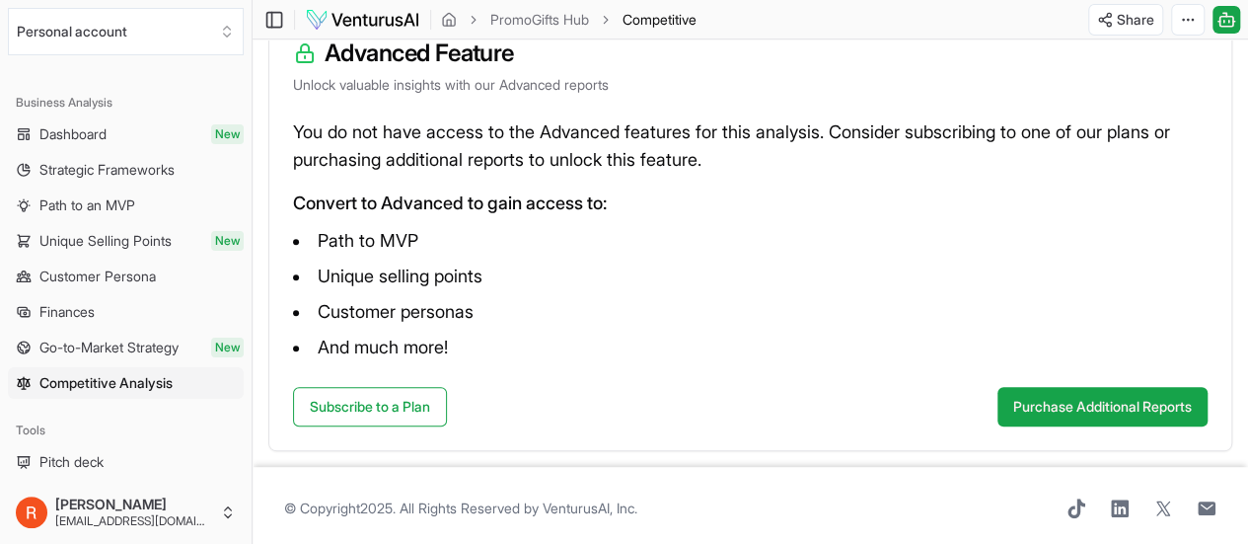
scroll to position [309, 0]
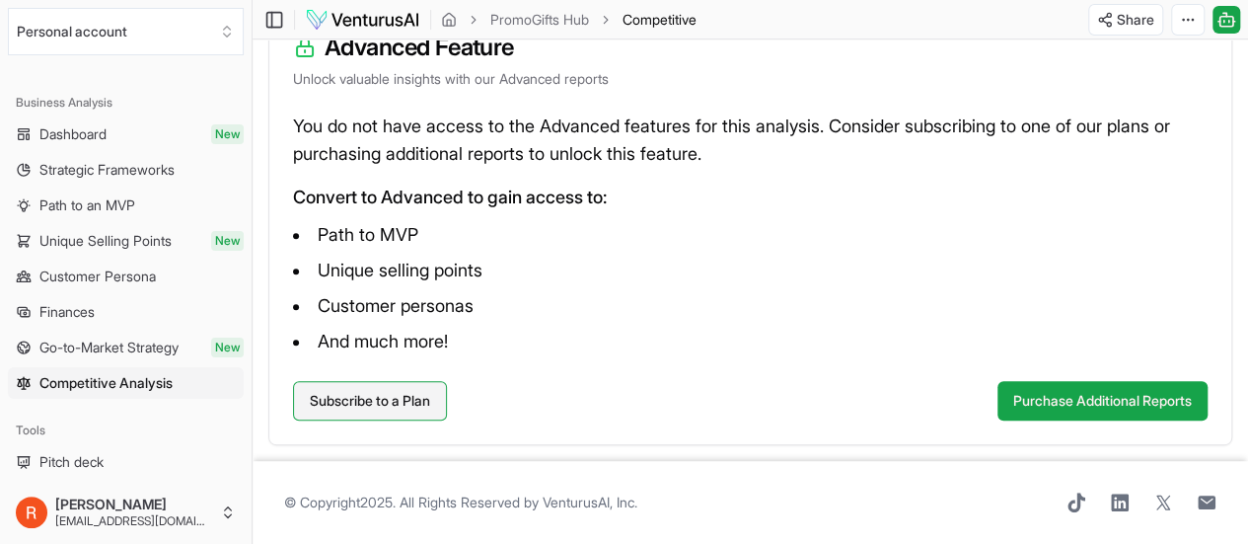
click at [422, 392] on link "Subscribe to a Plan" at bounding box center [370, 400] width 154 height 39
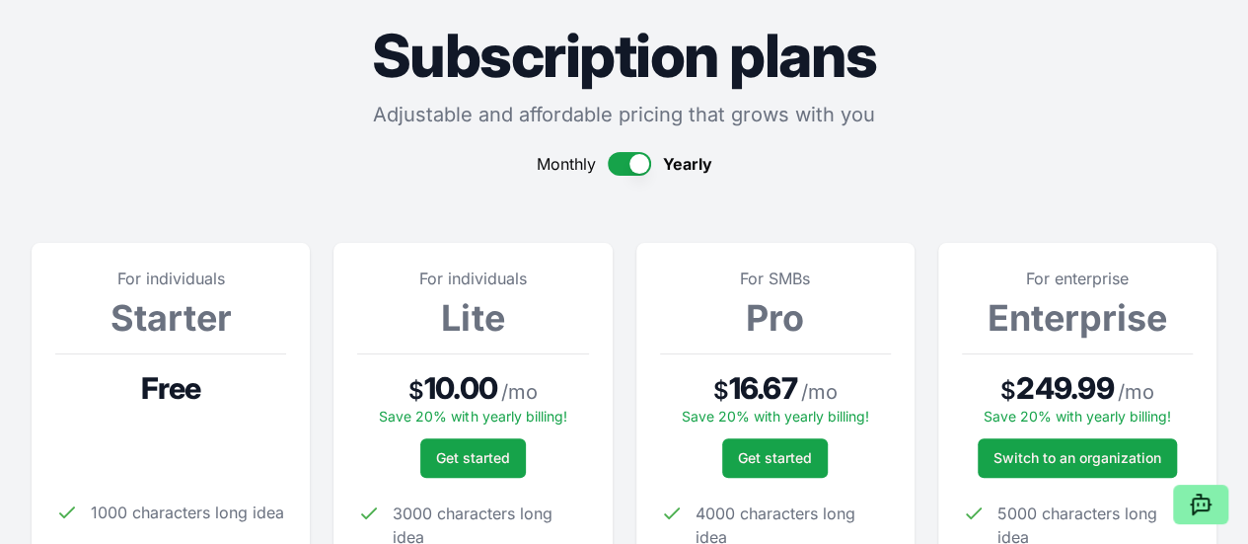
scroll to position [493, 0]
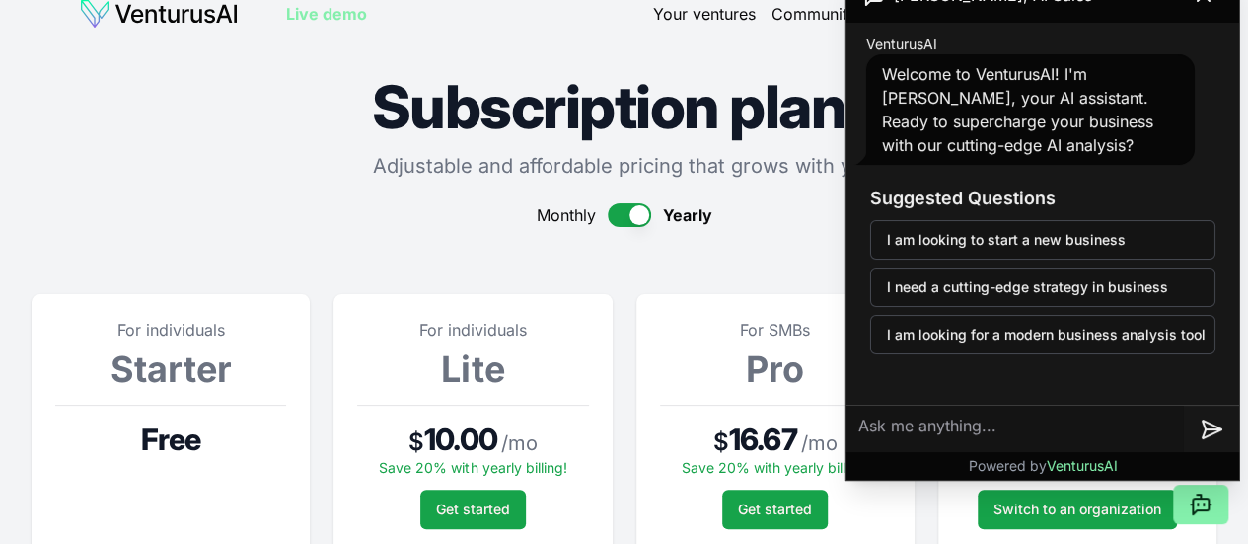
click at [288, 179] on p "Adjustable and affordable pricing that grows with you" at bounding box center [624, 166] width 1185 height 28
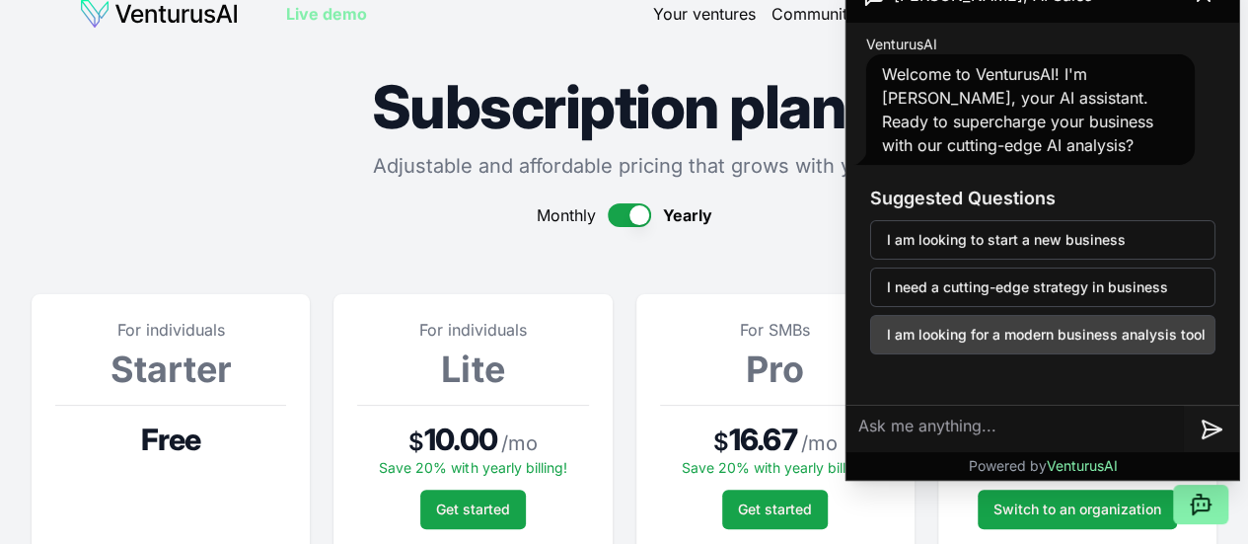
scroll to position [0, 0]
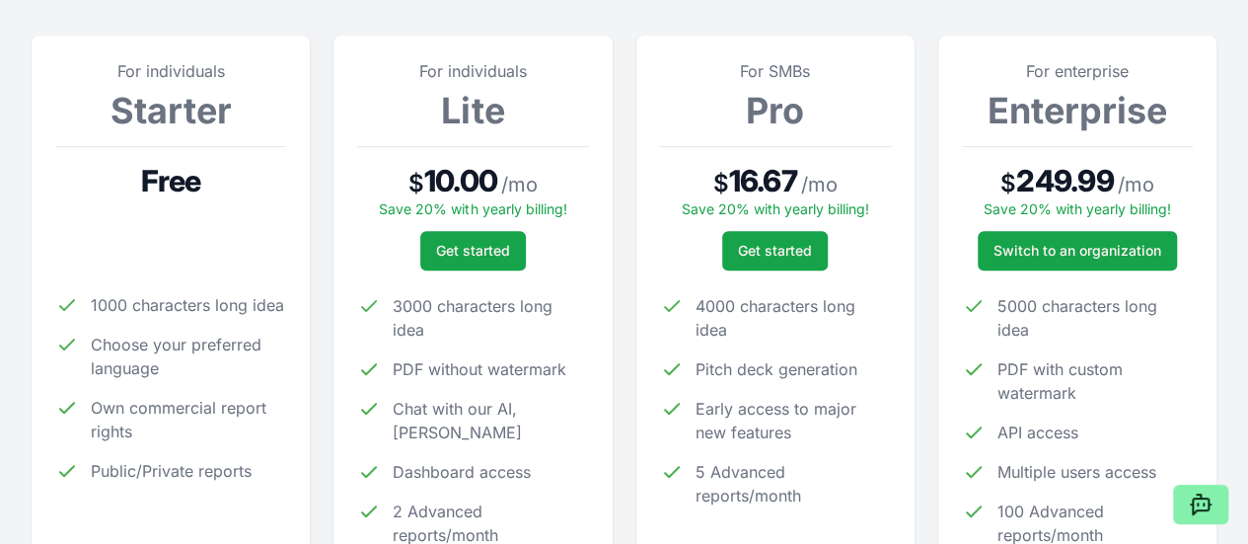
scroll to position [395, 0]
